Goal: Navigation & Orientation: Understand site structure

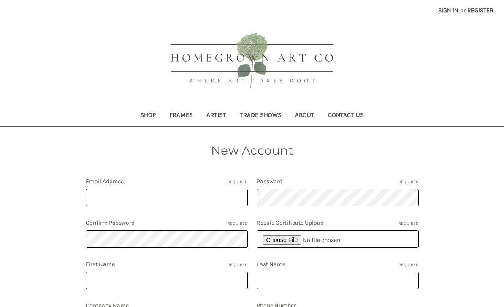
click at [219, 113] on link "Artist" at bounding box center [216, 116] width 33 height 21
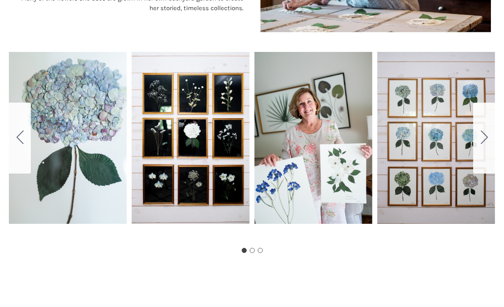
scroll to position [476, 0]
click at [489, 135] on button "Go to slide 2" at bounding box center [484, 138] width 22 height 71
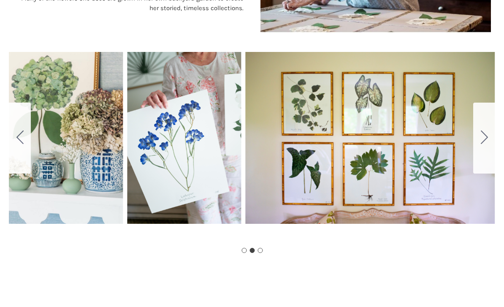
click at [478, 138] on button "Go to slide 3" at bounding box center [484, 138] width 22 height 71
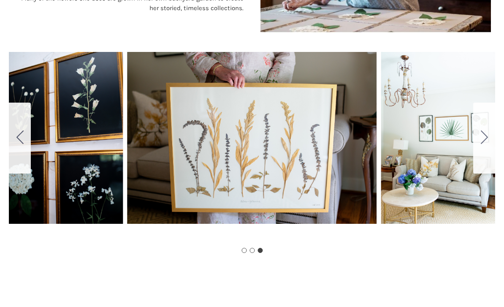
click at [16, 146] on button "Go to slide 2" at bounding box center [20, 138] width 22 height 71
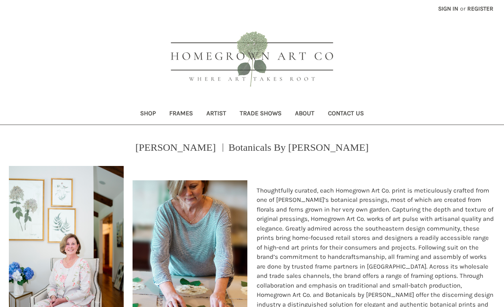
scroll to position [1, 0]
click at [310, 118] on link "About" at bounding box center [304, 114] width 33 height 21
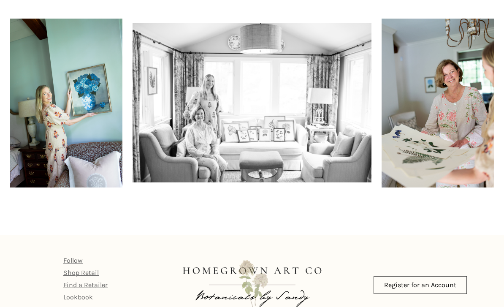
scroll to position [576, 0]
click at [79, 307] on link "Contact" at bounding box center [75, 309] width 24 height 8
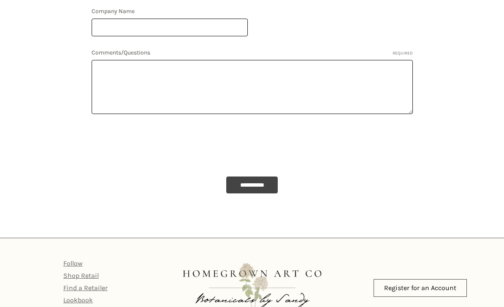
scroll to position [416, 0]
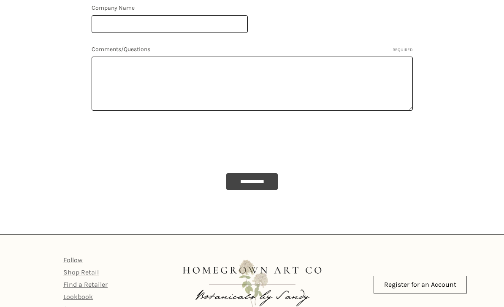
click at [407, 307] on div "Register for an Account" at bounding box center [420, 285] width 168 height 64
click at [436, 307] on footer "Footer Start [GEOGRAPHIC_DATA] My Account Shop Frames Artist Trade Shows About …" at bounding box center [252, 284] width 504 height 100
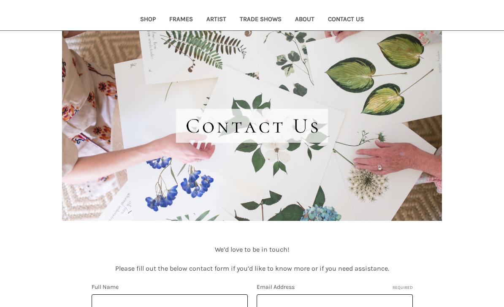
scroll to position [0, 0]
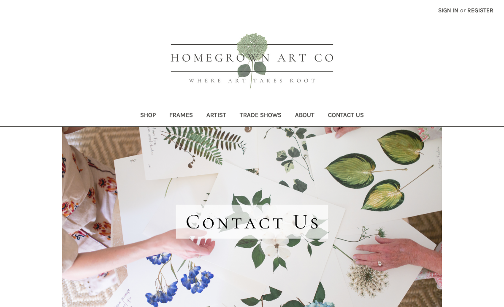
click at [182, 117] on link "Frames" at bounding box center [181, 116] width 37 height 21
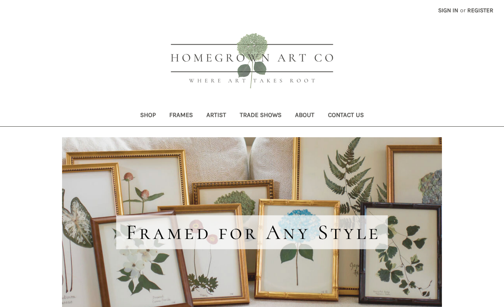
click at [149, 116] on link "Shop" at bounding box center [147, 116] width 29 height 21
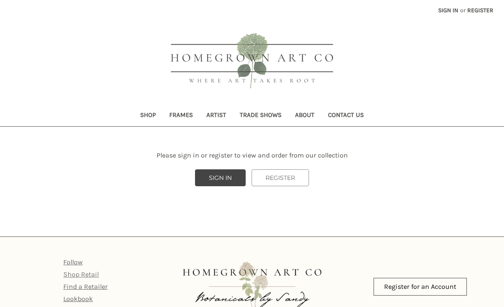
click at [87, 274] on link "Shop Retail" at bounding box center [80, 274] width 35 height 8
